Goal: Task Accomplishment & Management: Use online tool/utility

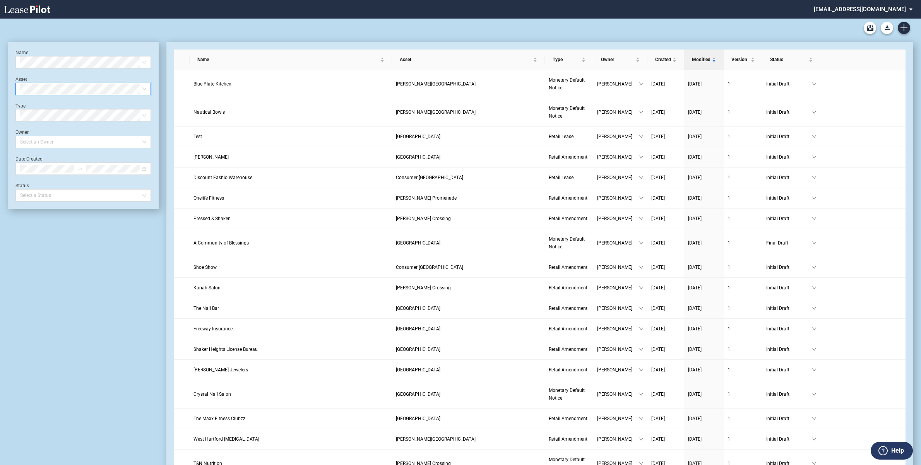
click at [140, 88] on span at bounding box center [83, 89] width 126 height 12
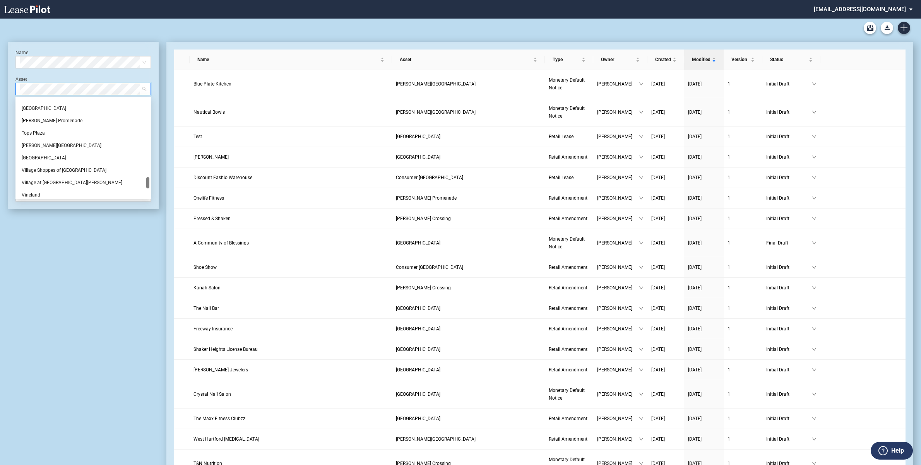
scroll to position [629, 0]
click at [45, 170] on div "[PERSON_NAME] Promenade" at bounding box center [83, 169] width 123 height 8
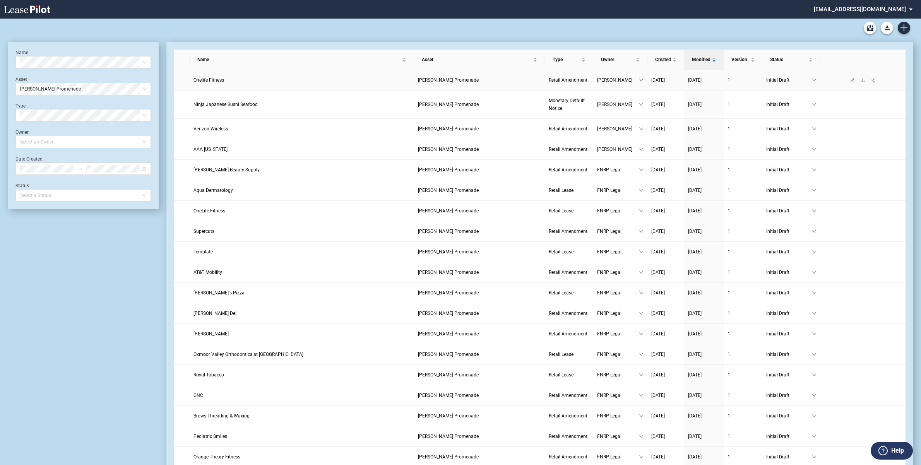
click at [447, 78] on span "[PERSON_NAME] Promenade" at bounding box center [448, 79] width 61 height 5
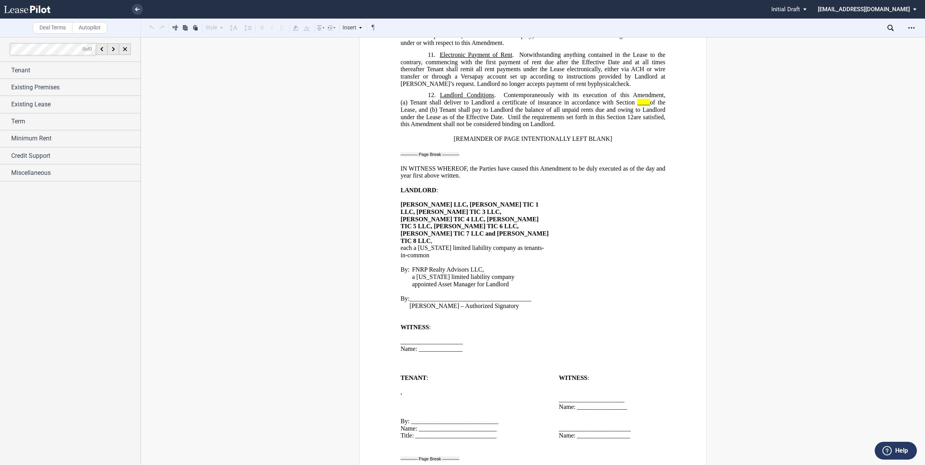
scroll to position [822, 0]
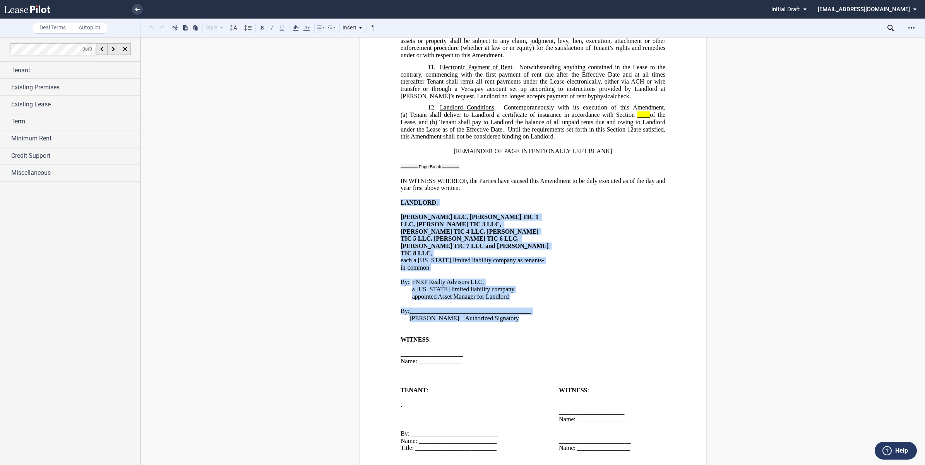
drag, startPoint x: 397, startPoint y: 194, endPoint x: 525, endPoint y: 279, distance: 153.8
copy div "LANDLORD : ﻿ [PERSON_NAME] LLC, [PERSON_NAME] TIC 1 LLC, [PERSON_NAME] TIC 3 LL…"
